Goal: Task Accomplishment & Management: Complete application form

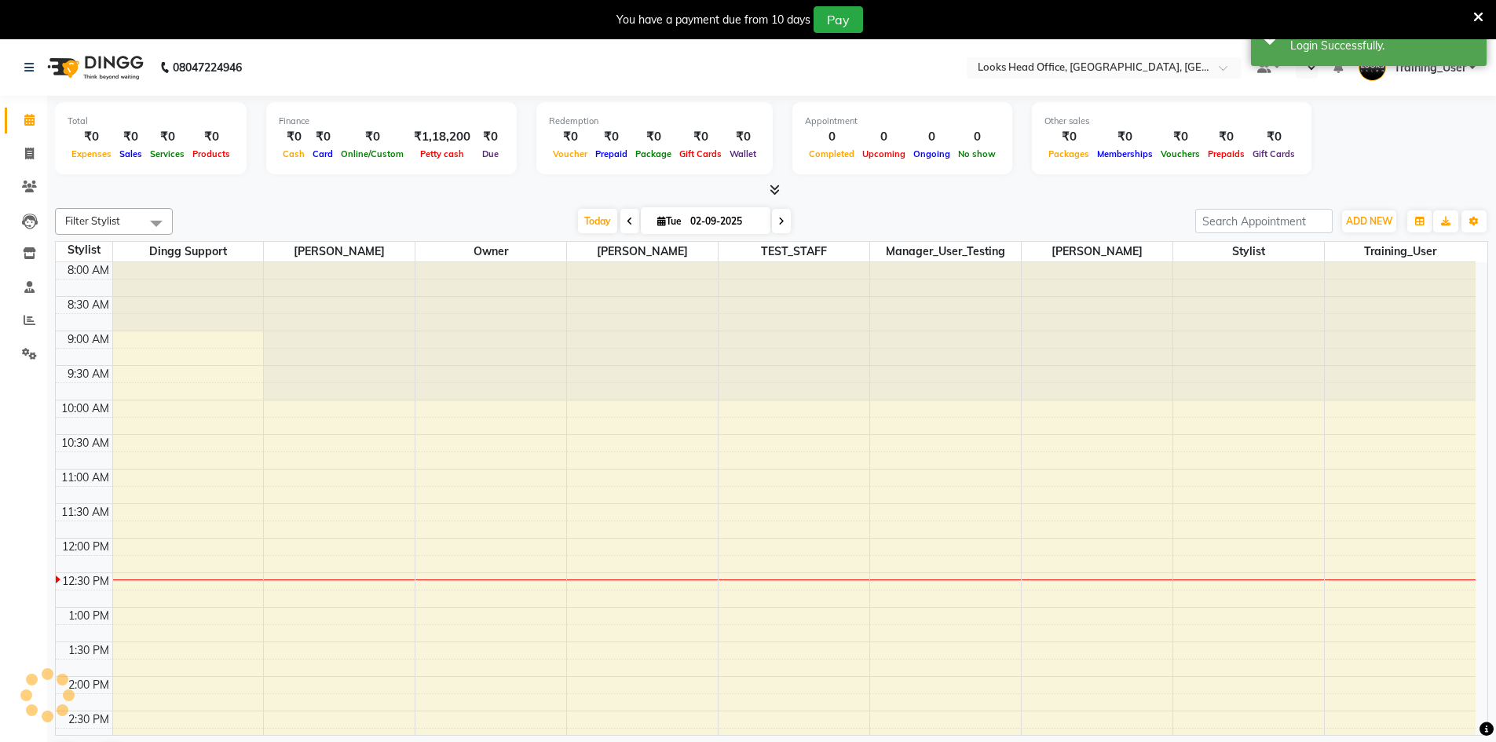
select select "en"
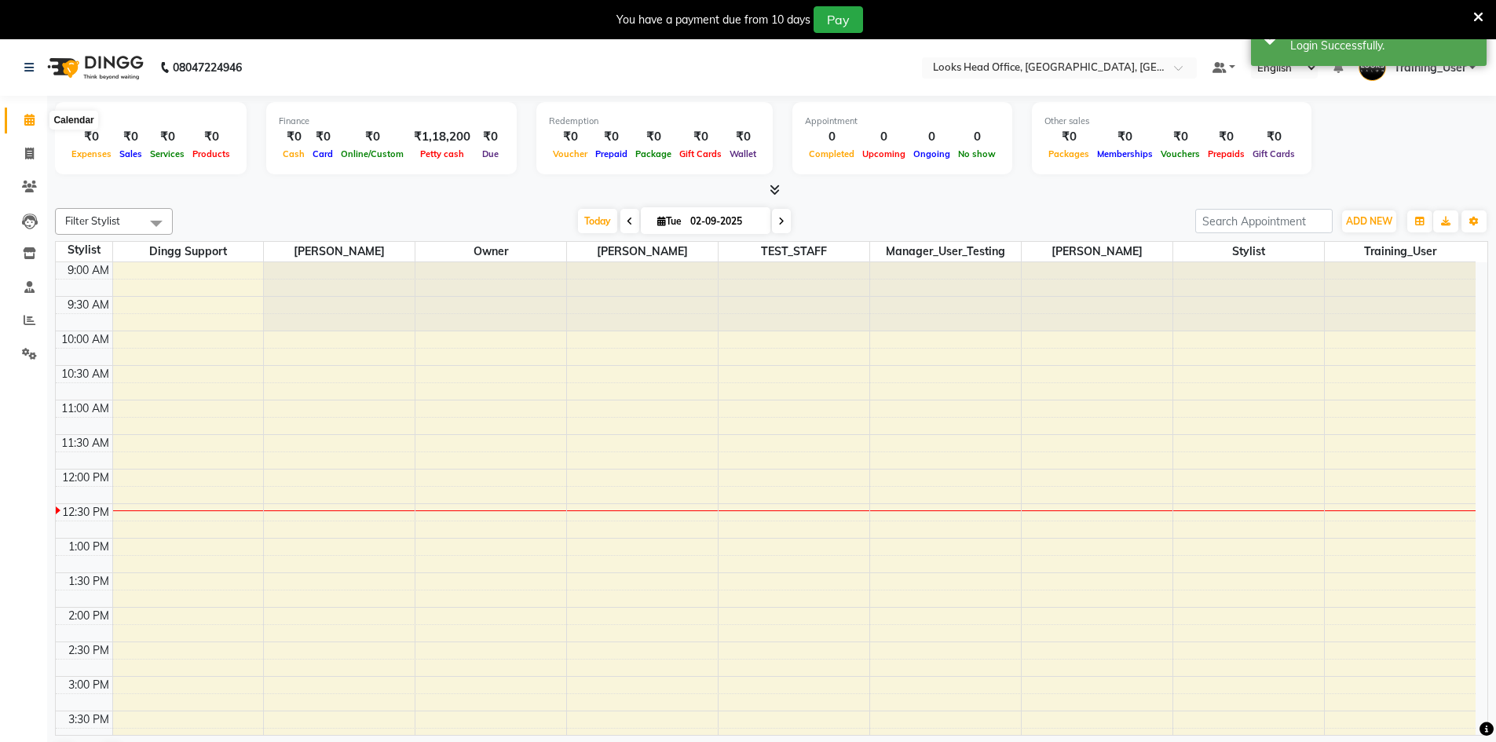
click at [33, 126] on span at bounding box center [29, 120] width 27 height 18
click at [27, 71] on icon at bounding box center [28, 67] width 9 height 11
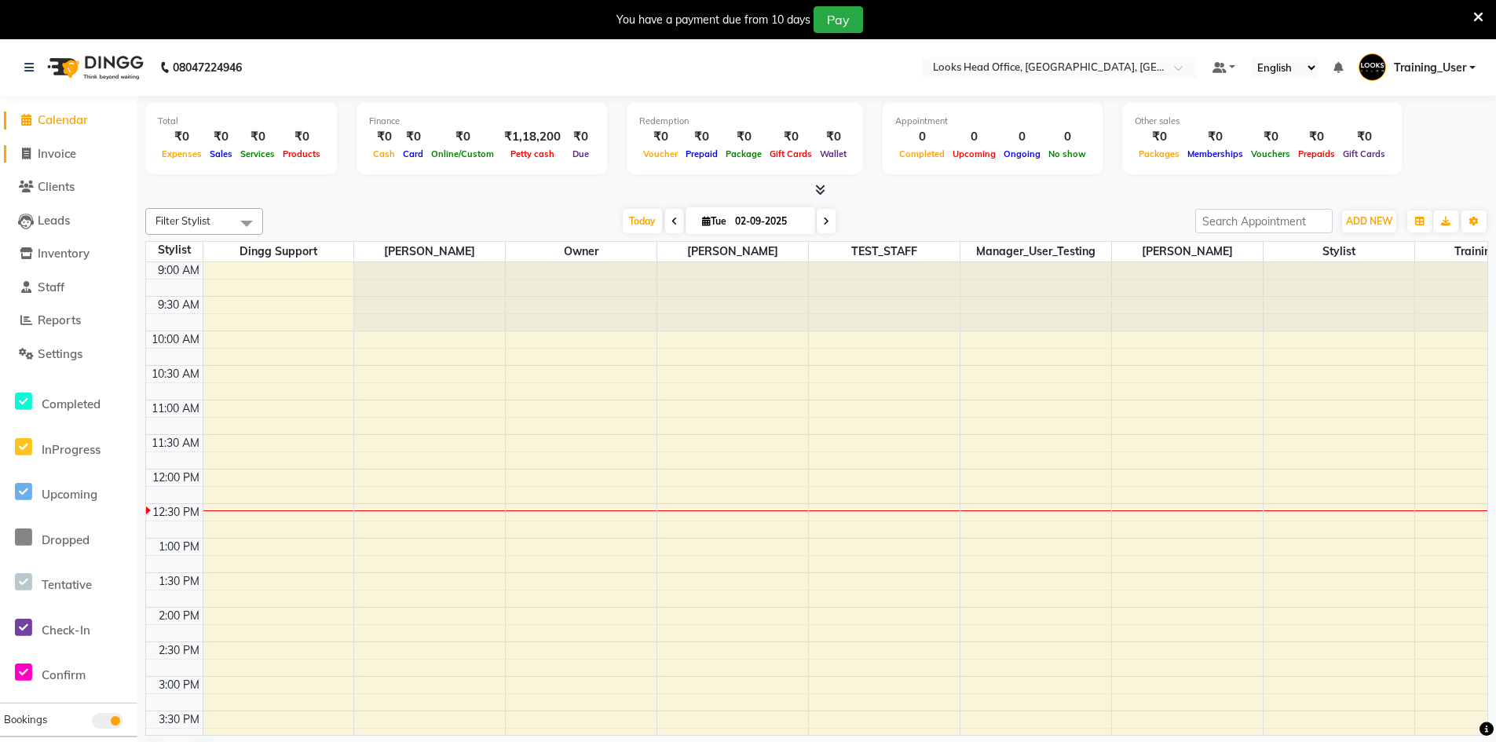
click at [75, 150] on span "Invoice" at bounding box center [57, 153] width 38 height 15
select select "service"
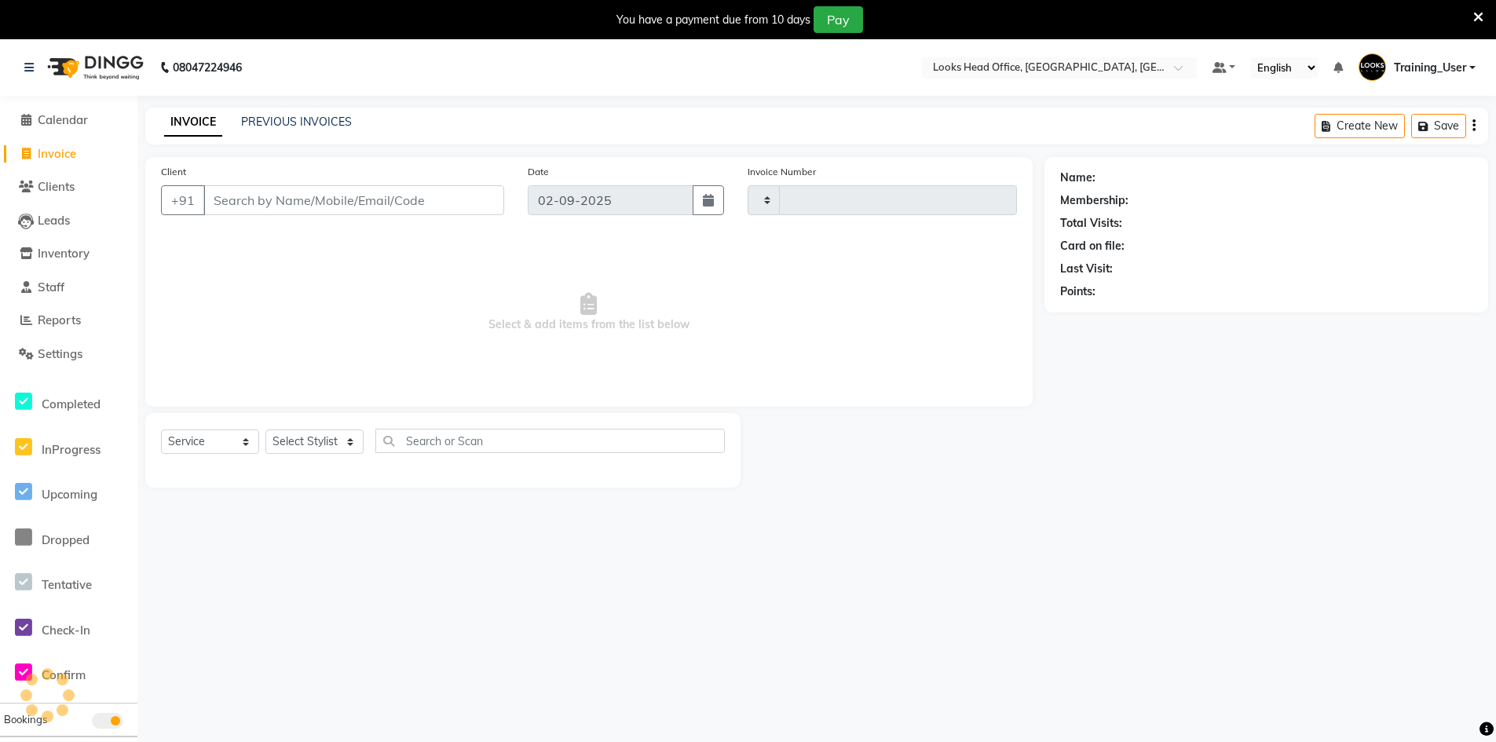
type input "0071"
select select "4313"
click at [394, 206] on input "Client" at bounding box center [353, 200] width 301 height 30
select select "35844"
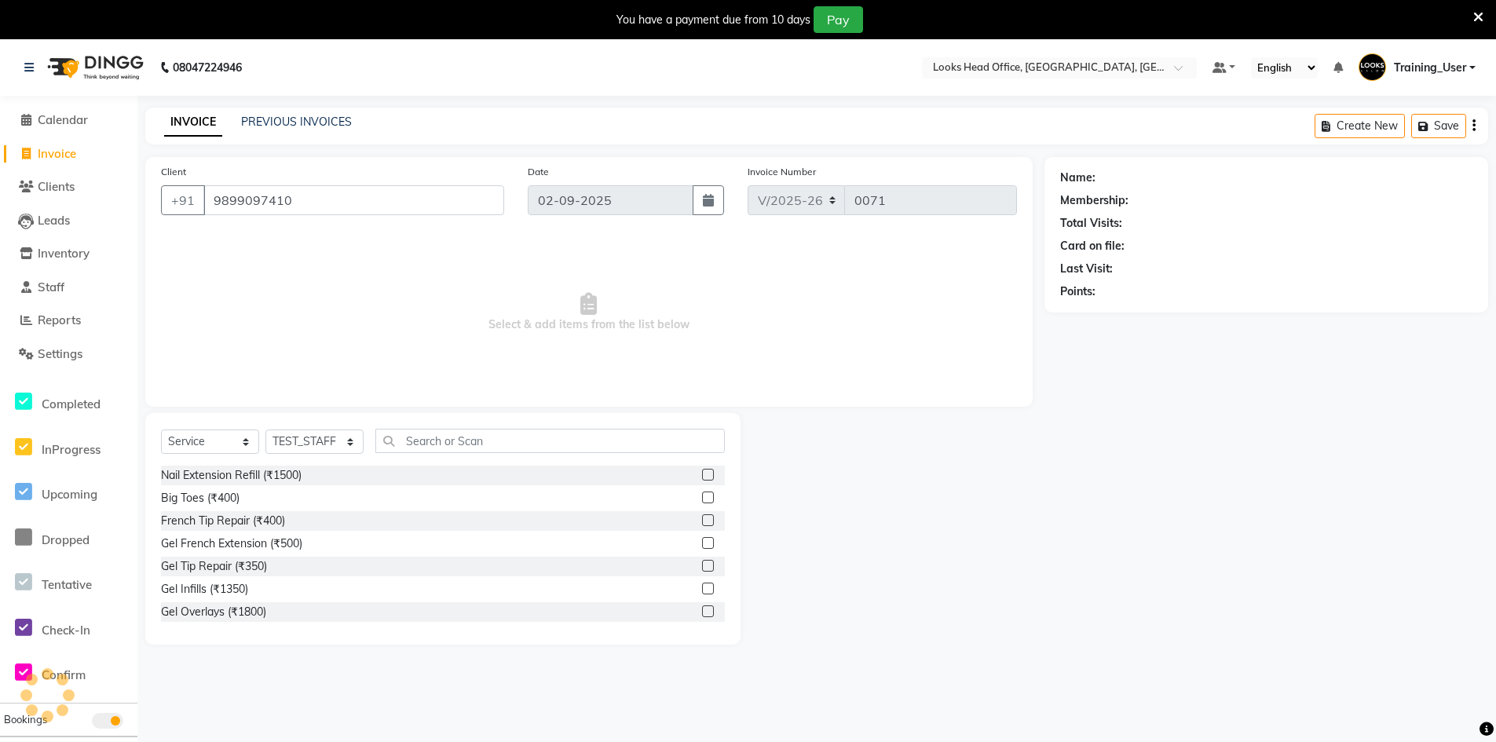
type input "9899097410"
select select "1: Object"
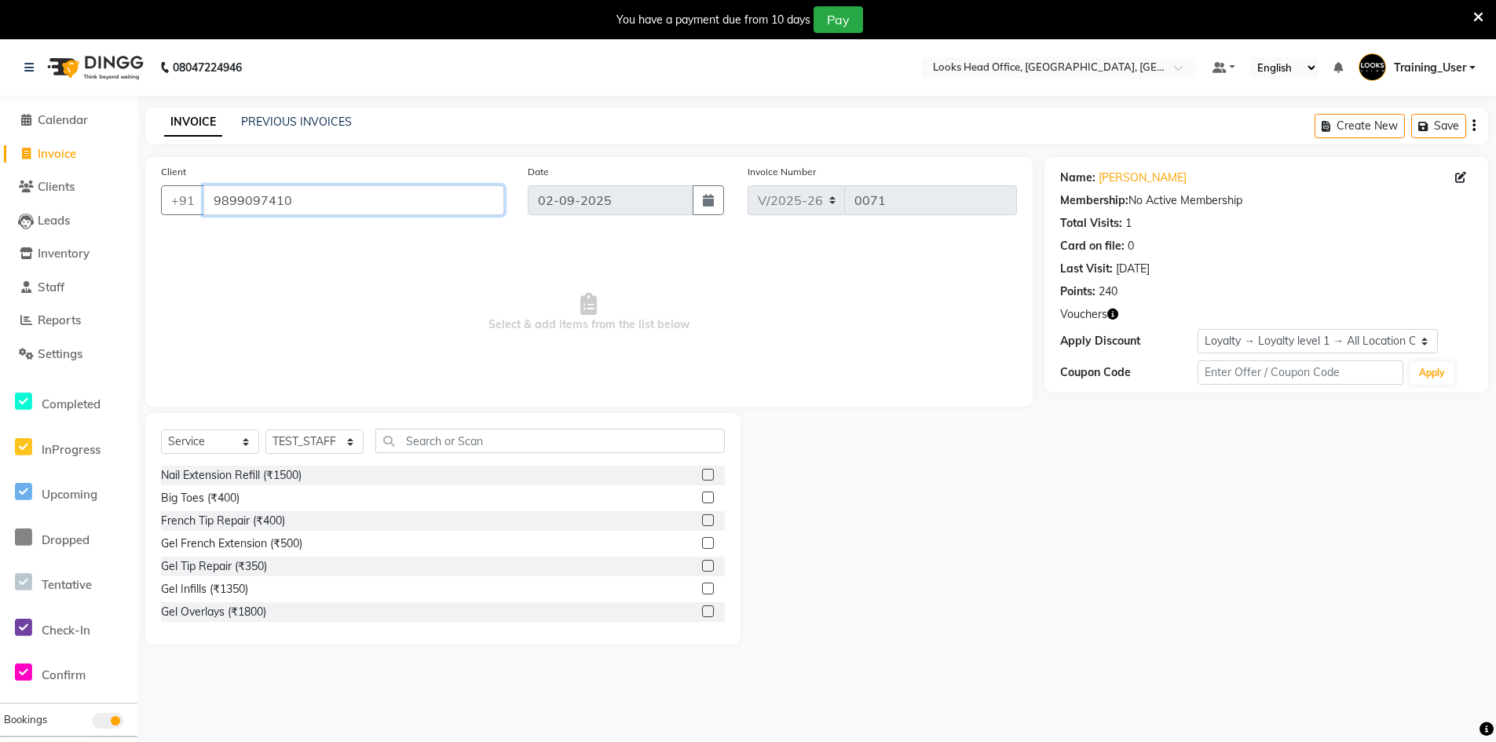
click at [432, 202] on input "9899097410" at bounding box center [353, 200] width 301 height 30
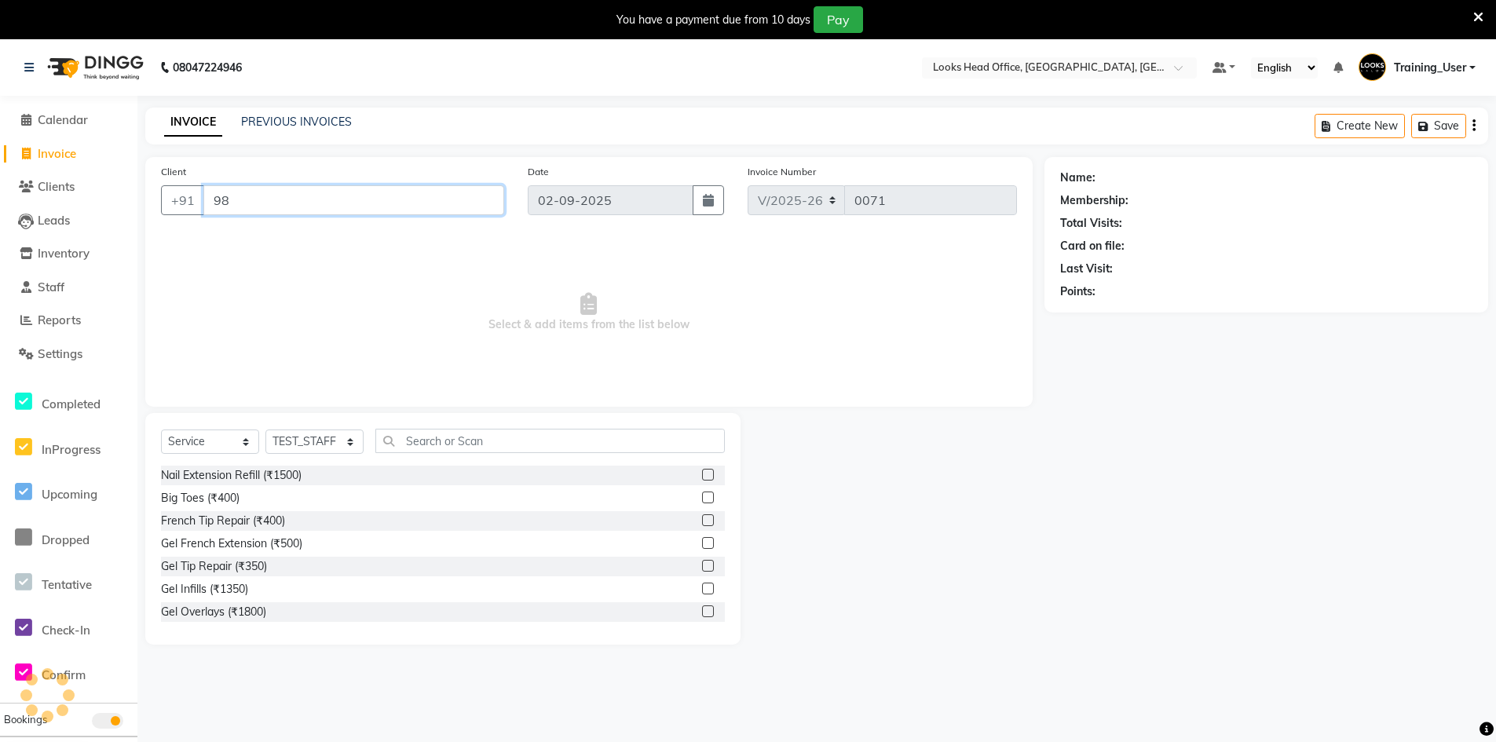
type input "9"
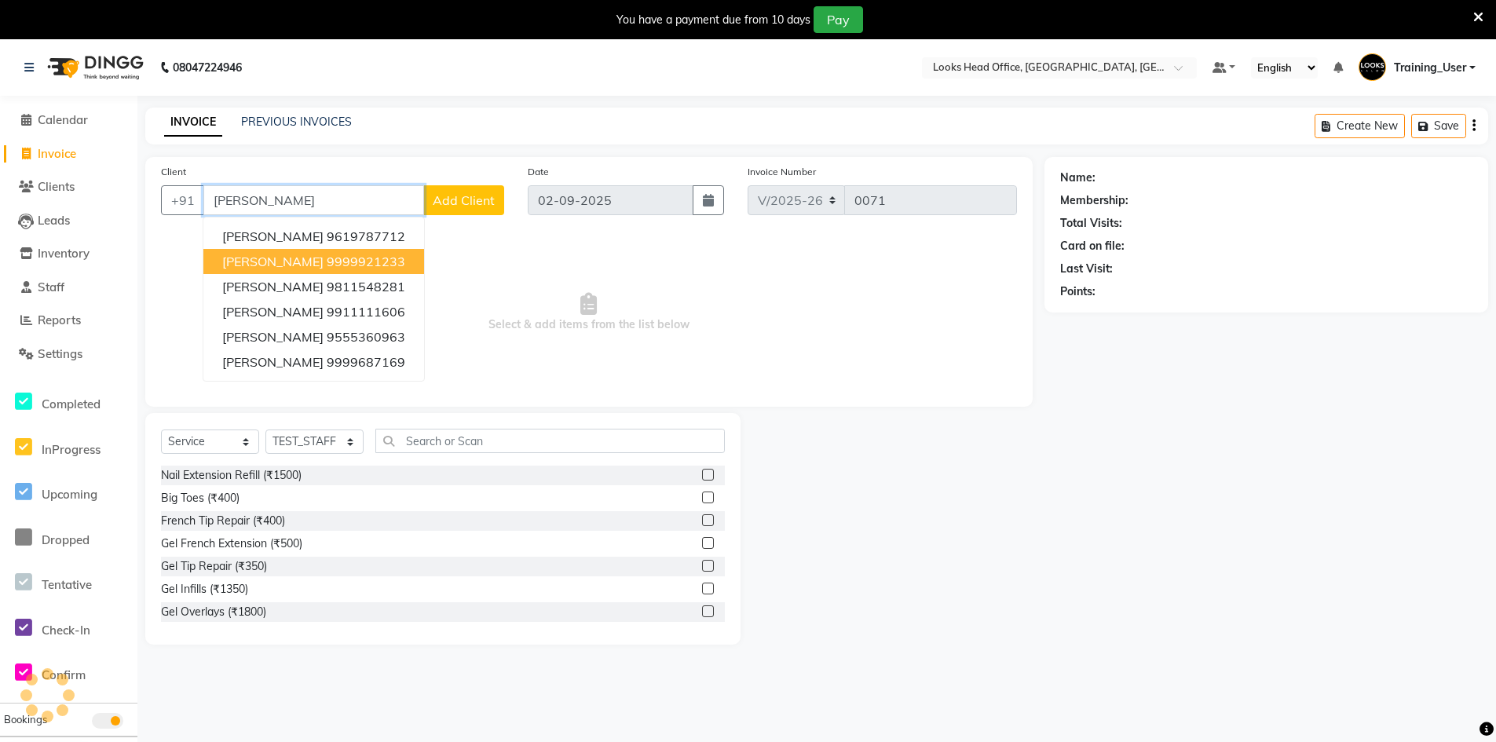
click at [344, 261] on ngb-highlight "9999921233" at bounding box center [366, 262] width 79 height 16
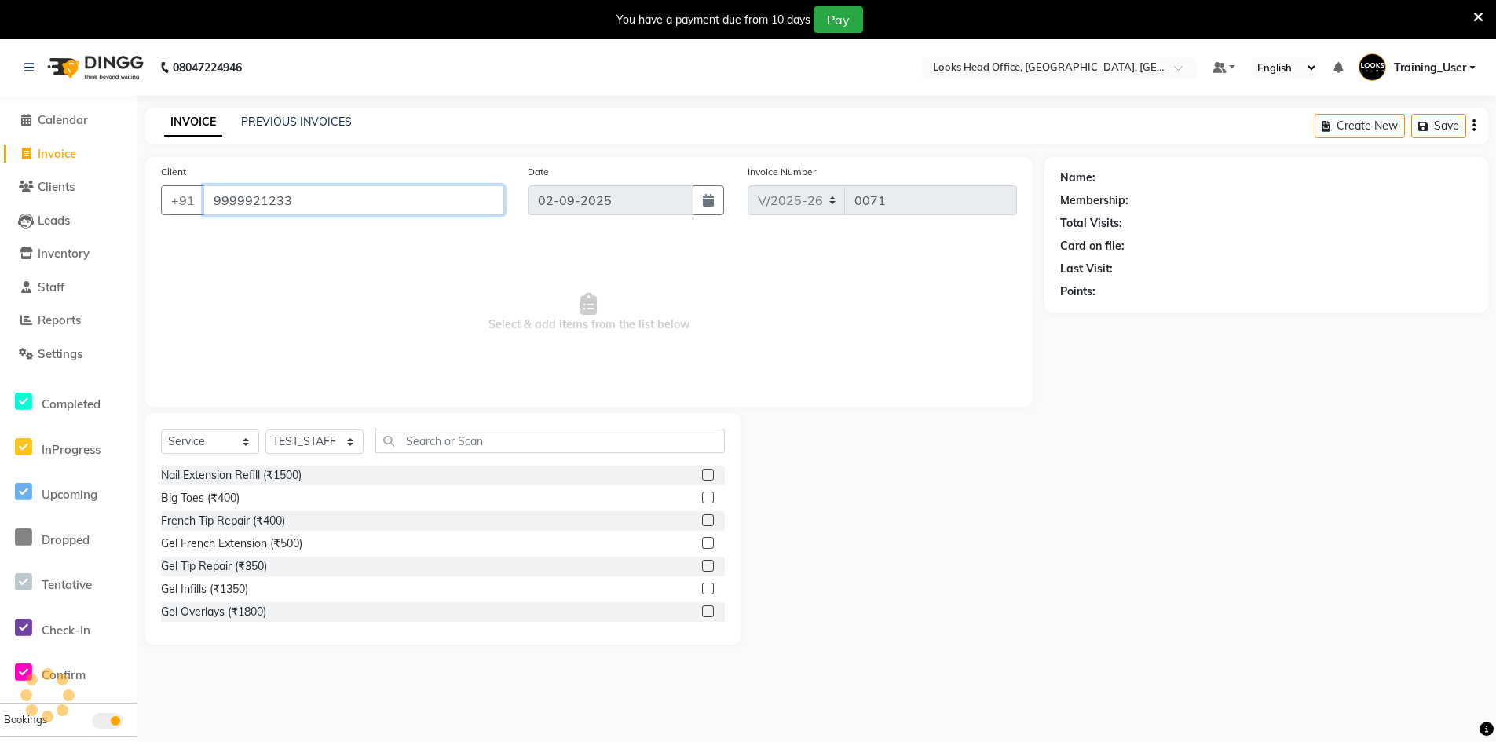
type input "9999921233"
select select "1: Object"
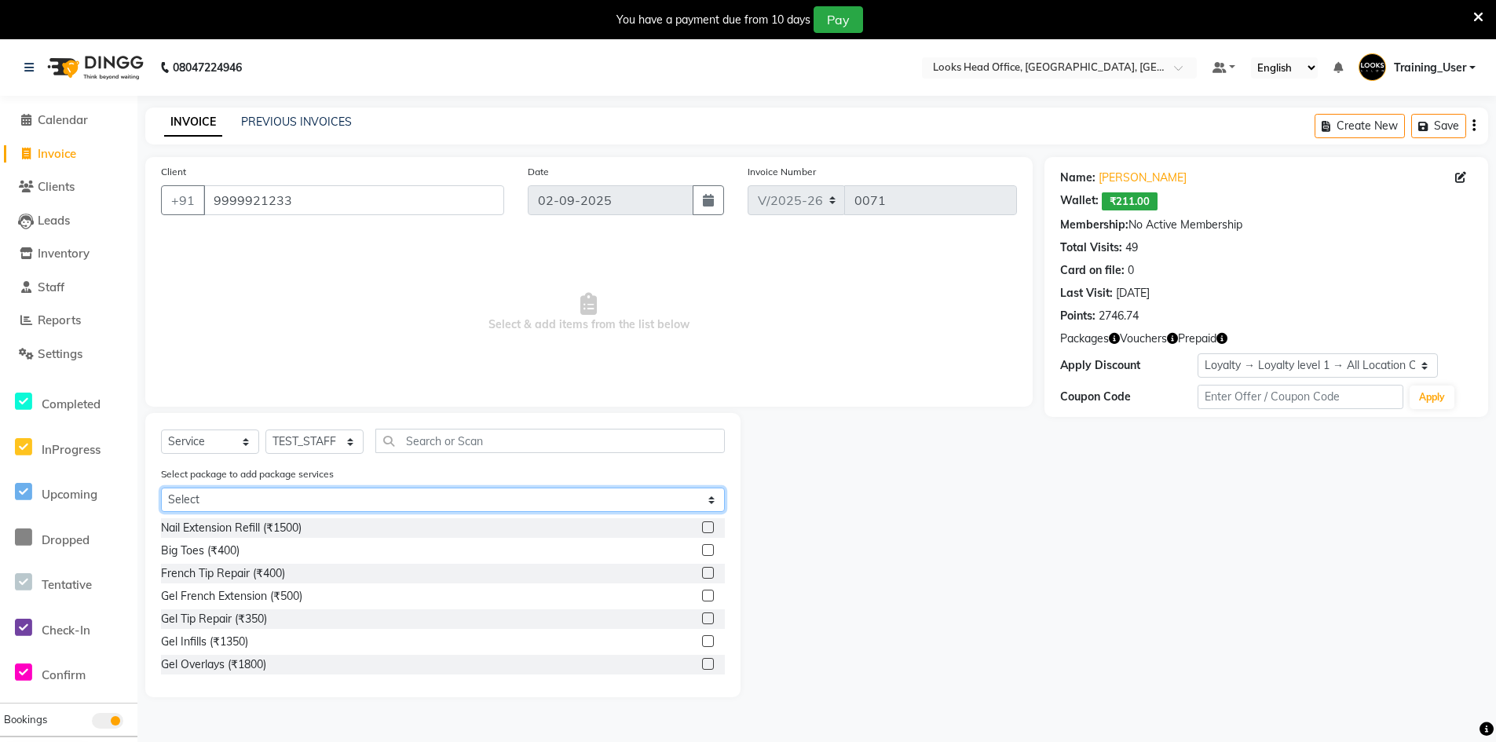
click at [255, 499] on select "Select test hair 5+1" at bounding box center [443, 500] width 564 height 24
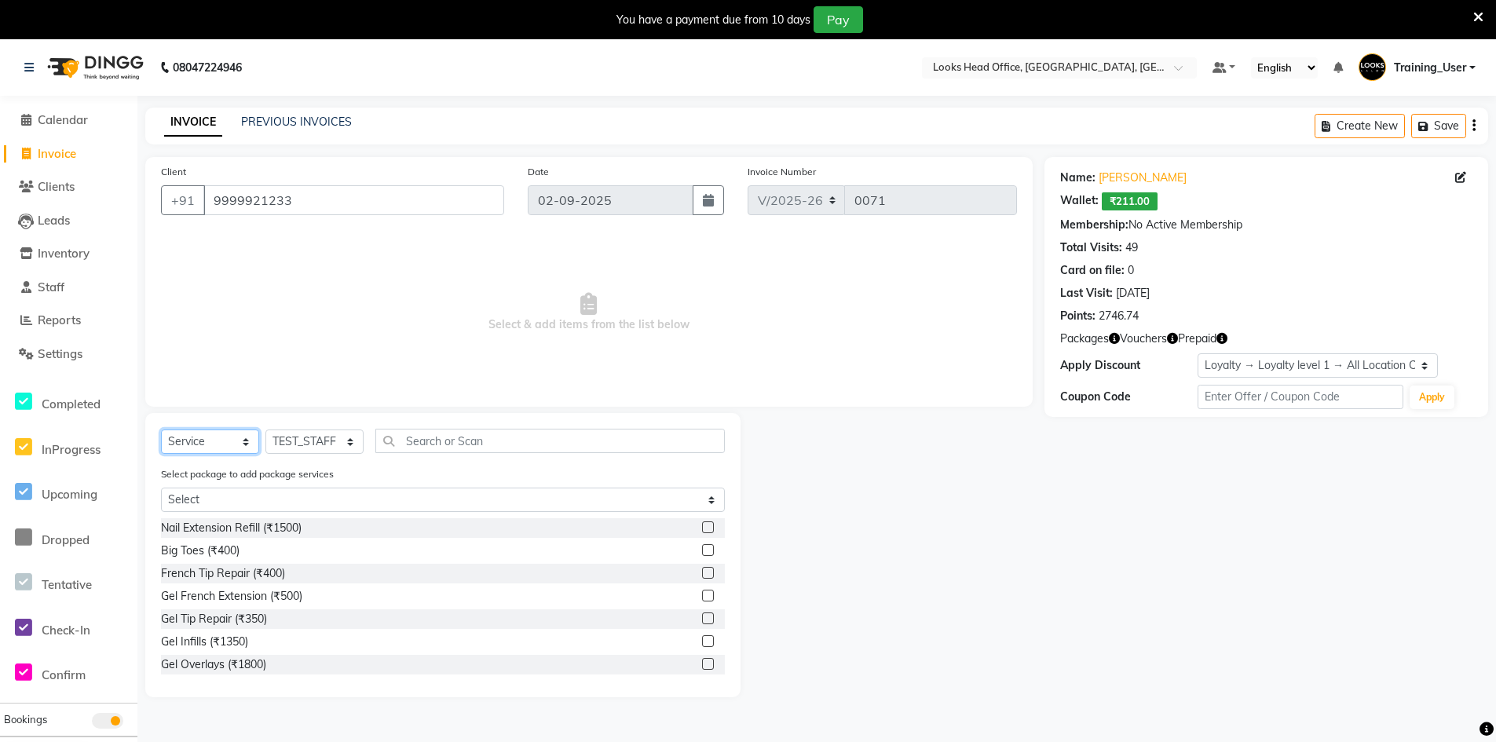
click at [236, 444] on select "Select Service Product Membership Package Voucher Prepaid Gift Card" at bounding box center [210, 441] width 98 height 24
click at [161, 429] on select "Select Service Product Membership Package Voucher Prepaid Gift Card" at bounding box center [210, 441] width 98 height 24
click at [350, 443] on select "Select Stylist Accounts Reports [PERSON_NAME] [PERSON_NAME] [PERSON_NAME] Dingg…" at bounding box center [314, 441] width 98 height 24
select select "69410"
click at [265, 429] on select "Select Stylist Accounts Reports [PERSON_NAME] [PERSON_NAME] [PERSON_NAME] Dingg…" at bounding box center [314, 441] width 98 height 24
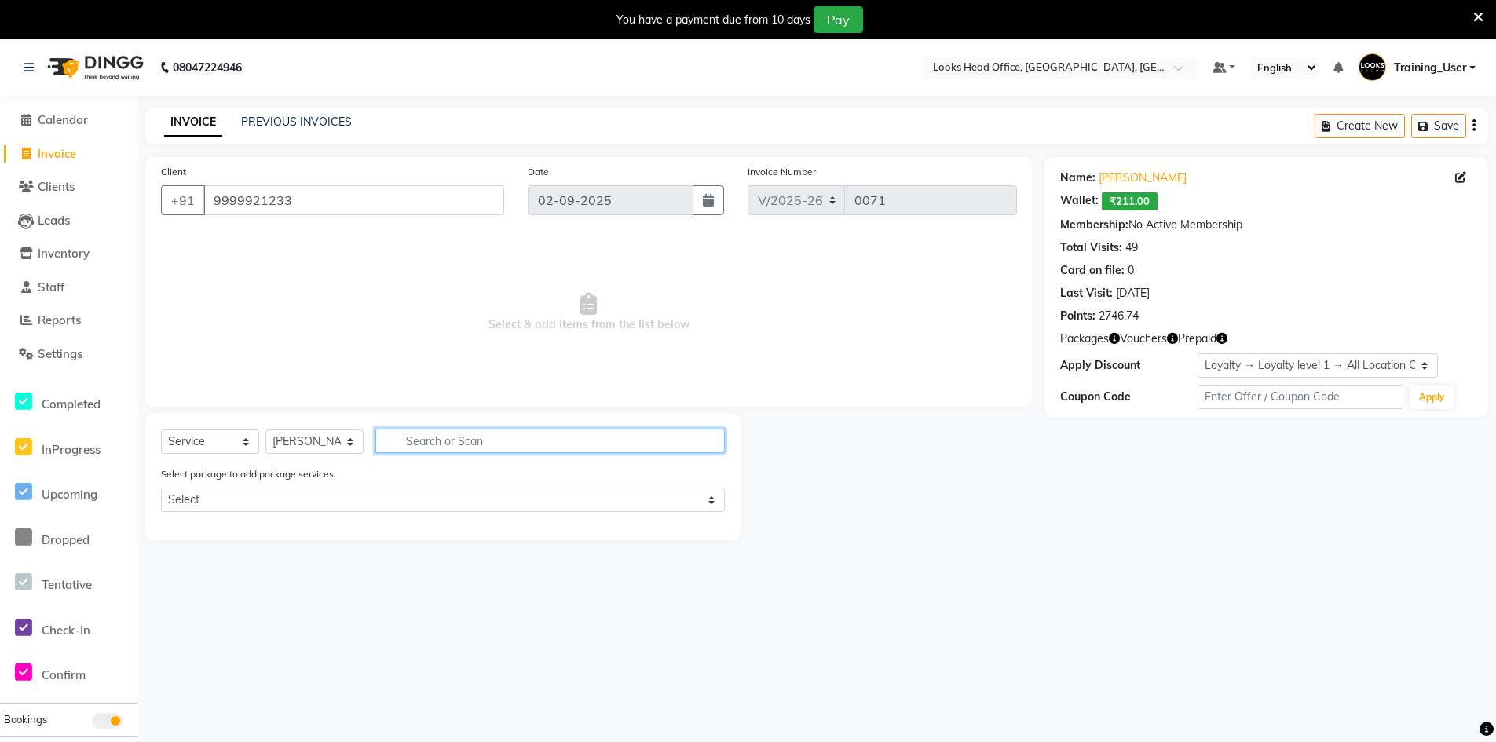
click at [538, 445] on input "text" at bounding box center [549, 441] width 349 height 24
type input "h"
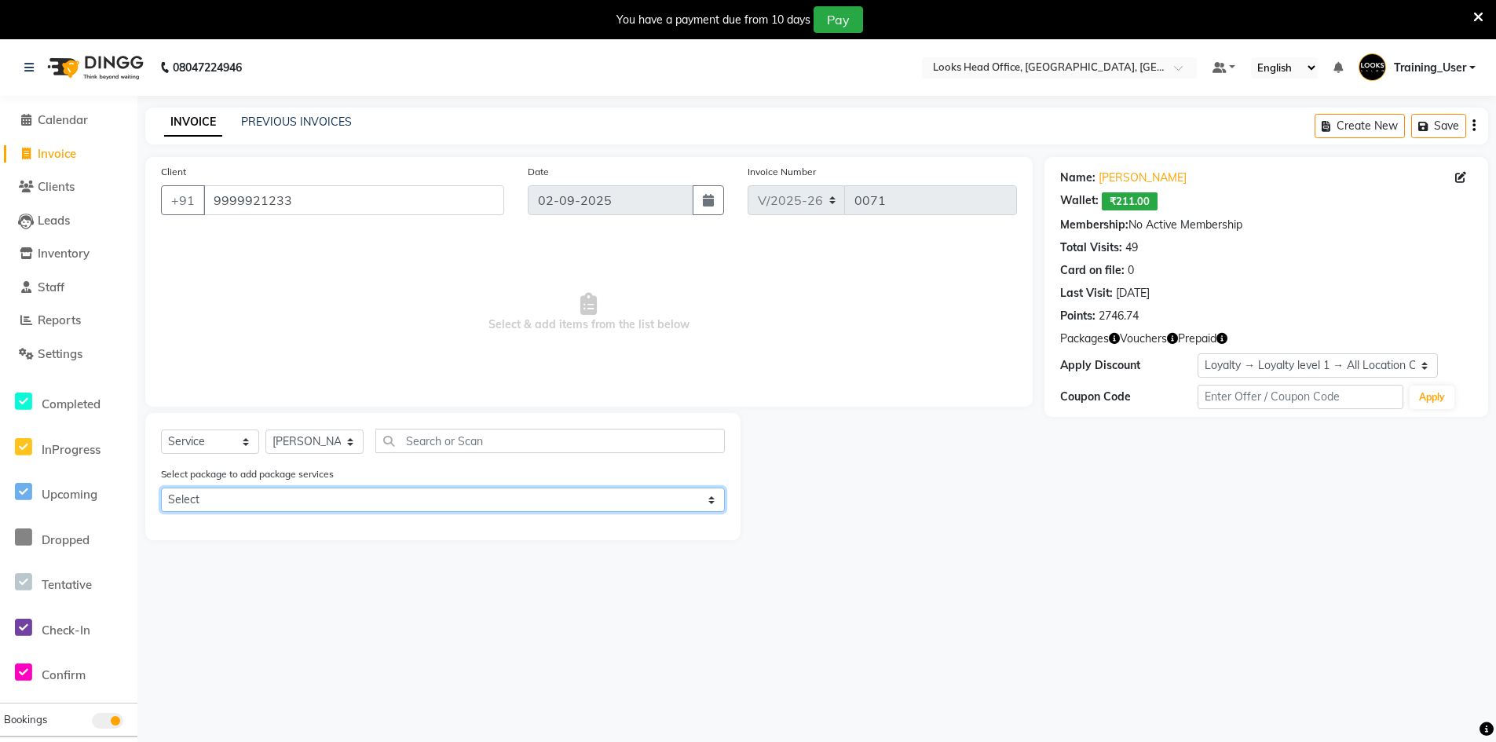
click at [716, 499] on select "Select test hair 5+1" at bounding box center [443, 500] width 564 height 24
select select "1: Object"
click at [161, 488] on select "Select test hair 5+1" at bounding box center [443, 500] width 564 height 24
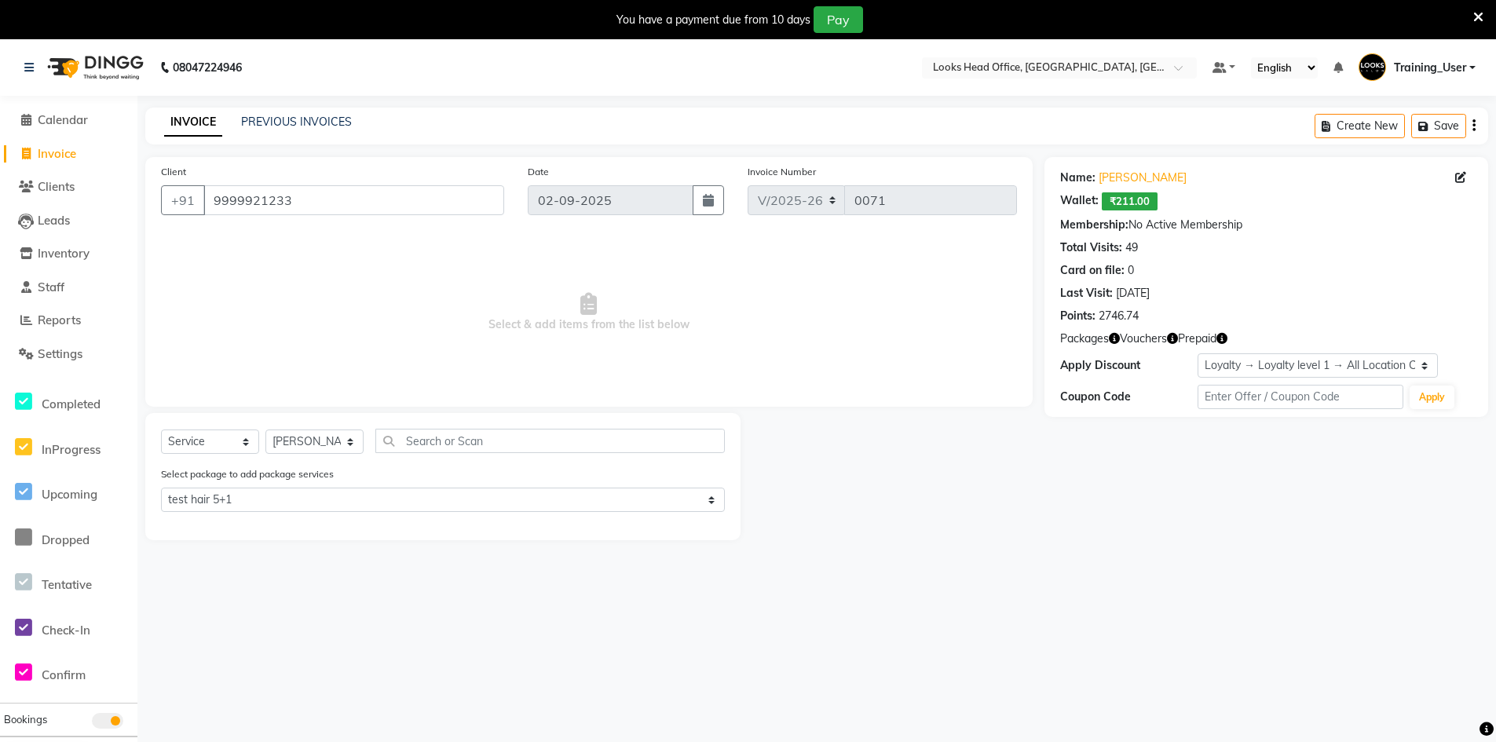
click at [497, 422] on div "Select Service Product Membership Package Voucher Prepaid Gift Card Select Styl…" at bounding box center [442, 476] width 595 height 127
click at [491, 440] on input "text" at bounding box center [549, 441] width 349 height 24
drag, startPoint x: 652, startPoint y: 438, endPoint x: 642, endPoint y: 438, distance: 10.2
click at [652, 438] on input "text" at bounding box center [549, 441] width 349 height 24
click at [201, 443] on select "Select Service Product Membership Package Voucher Prepaid Gift Card" at bounding box center [210, 441] width 98 height 24
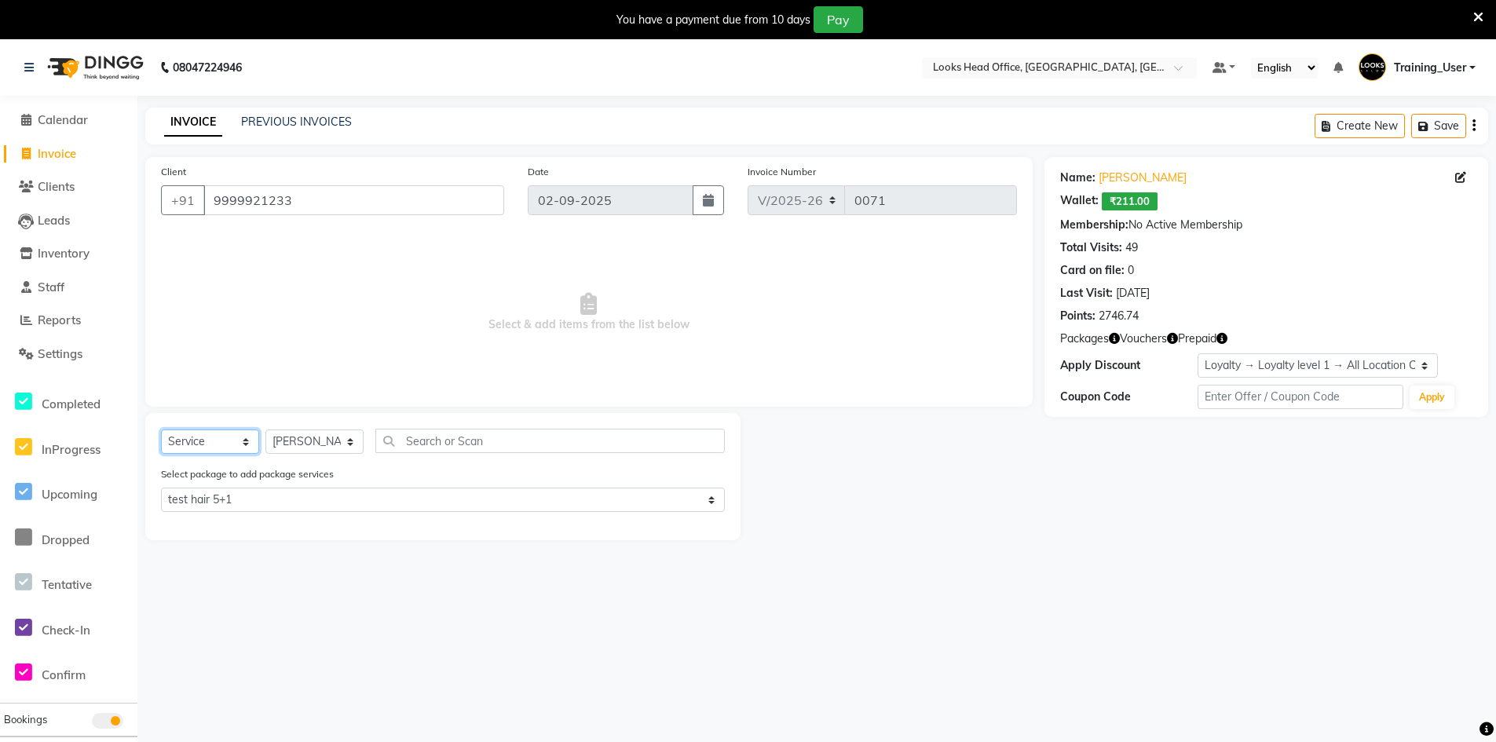
click at [161, 429] on select "Select Service Product Membership Package Voucher Prepaid Gift Card" at bounding box center [210, 441] width 98 height 24
click at [328, 445] on select "Select Stylist Accounts Reports [PERSON_NAME] [PERSON_NAME] [PERSON_NAME] Dingg…" at bounding box center [314, 441] width 98 height 24
select select "78074"
click at [265, 429] on select "Select Stylist Accounts Reports [PERSON_NAME] [PERSON_NAME] [PERSON_NAME] Dingg…" at bounding box center [314, 441] width 98 height 24
click at [451, 442] on input "text" at bounding box center [549, 441] width 349 height 24
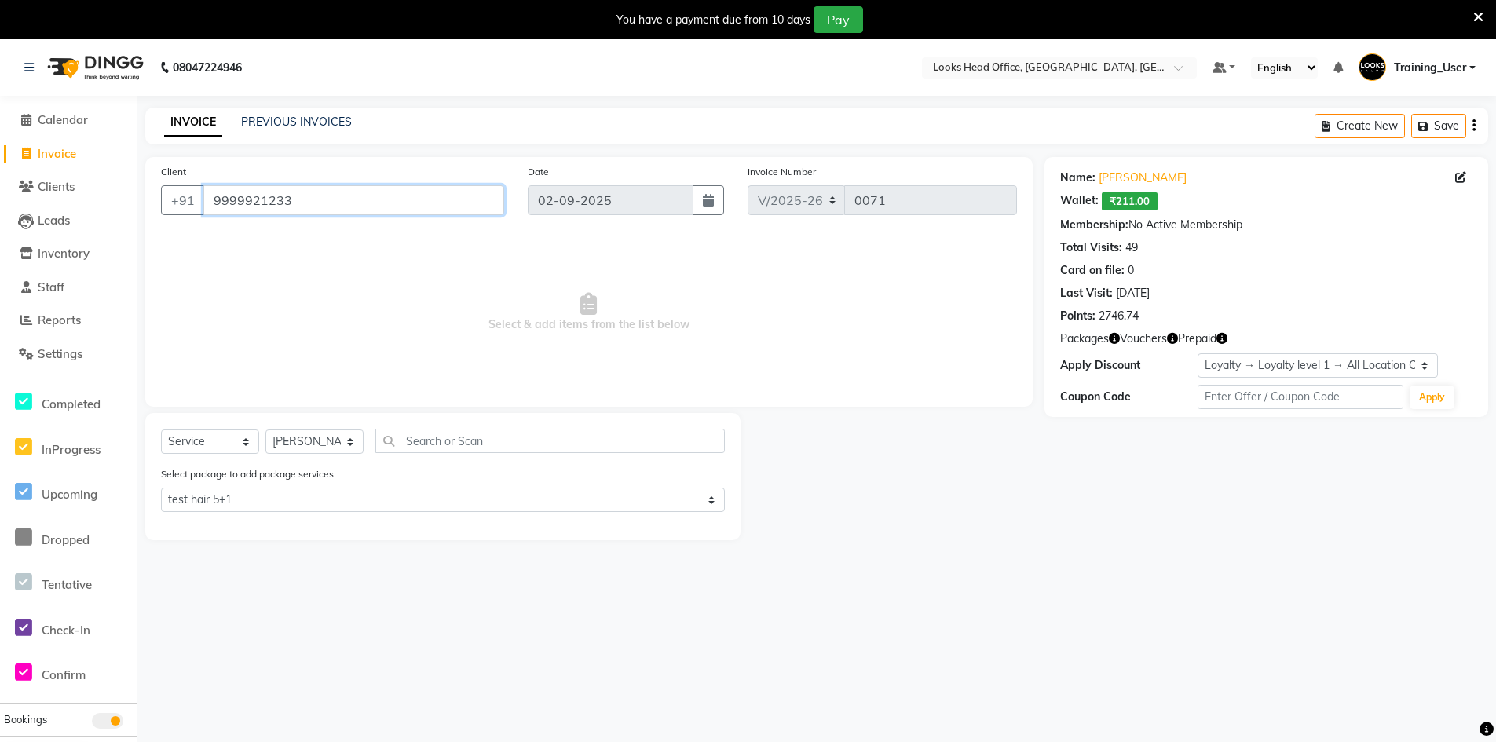
click at [310, 209] on input "9999921233" at bounding box center [353, 200] width 301 height 30
click at [1463, 68] on span "Training_User" at bounding box center [1430, 68] width 72 height 16
click at [1400, 148] on link "Sign out" at bounding box center [1395, 152] width 144 height 24
